Goal: Transaction & Acquisition: Book appointment/travel/reservation

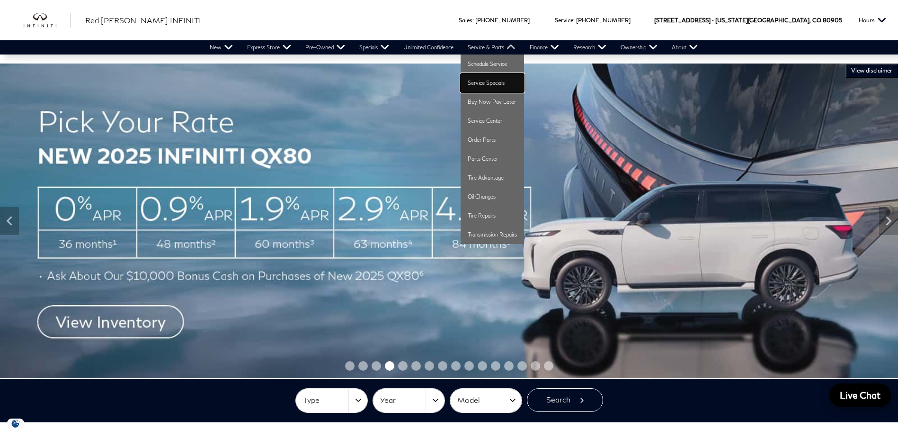
click at [492, 86] on link "Service Specials" at bounding box center [492, 82] width 63 height 19
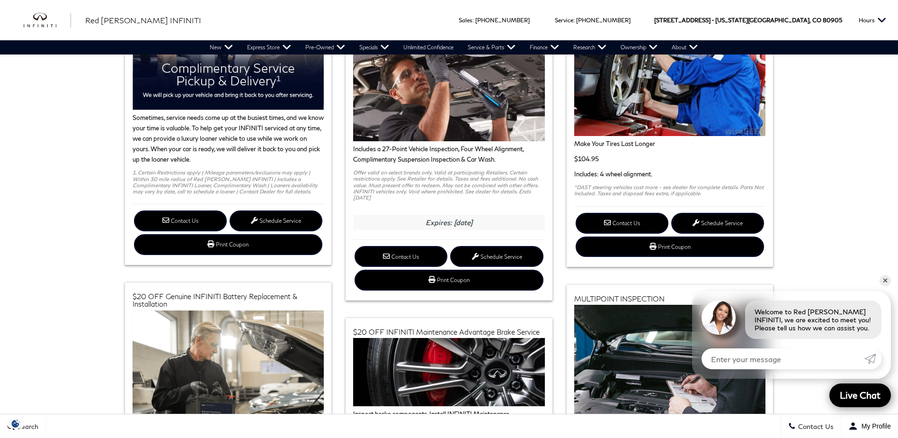
scroll to position [142, 0]
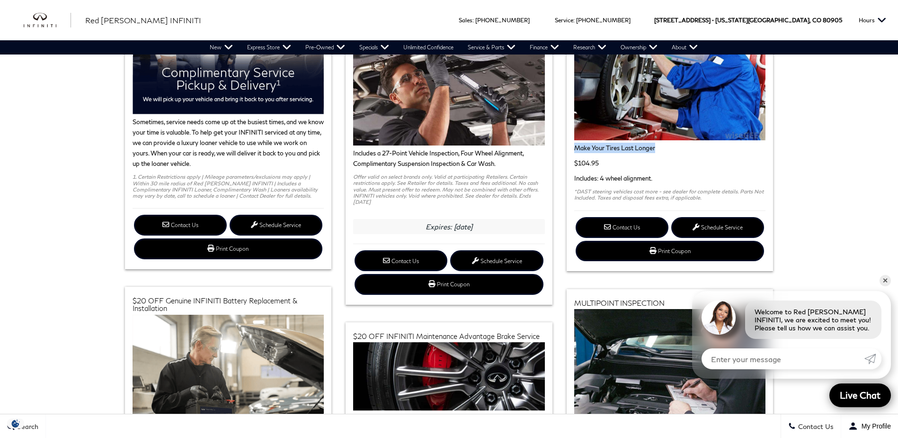
drag, startPoint x: 657, startPoint y: 149, endPoint x: 572, endPoint y: 149, distance: 84.8
click at [572, 149] on div "Make Your Tires Last Longer $104.95 Includes: 4 wheel alignment. *DAST steering…" at bounding box center [670, 131] width 206 height 261
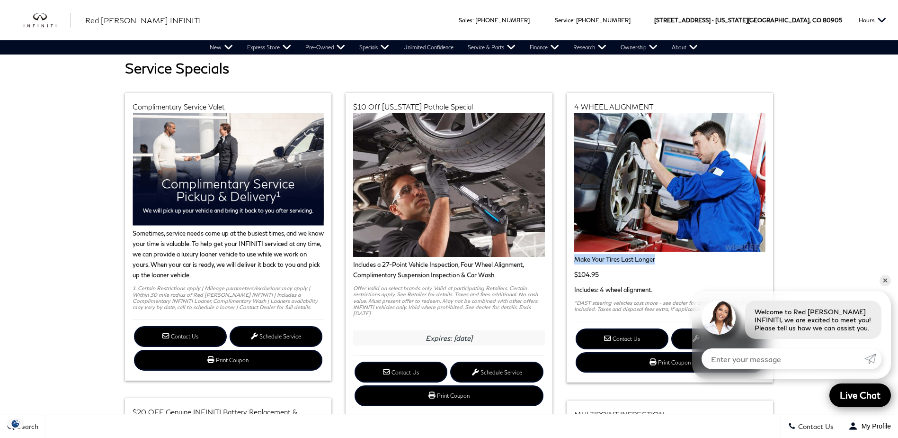
scroll to position [47, 0]
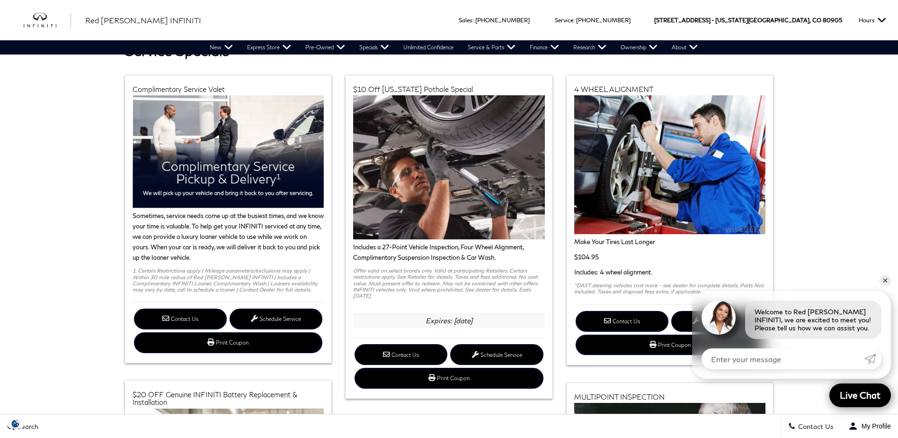
scroll to position [95, 0]
